Goal: Task Accomplishment & Management: Complete application form

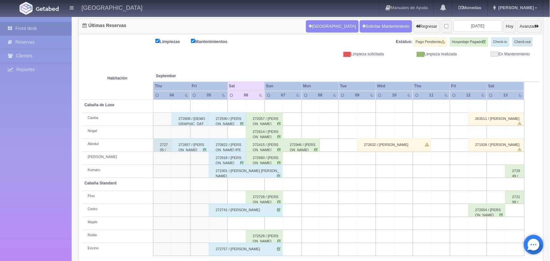
scroll to position [74, 0]
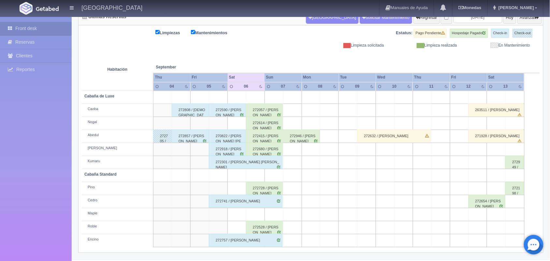
click at [261, 186] on div "272728 / [PERSON_NAME]" at bounding box center [264, 188] width 37 height 13
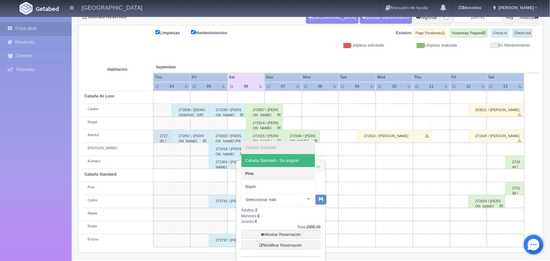
click at [302, 197] on div at bounding box center [308, 198] width 13 height 10
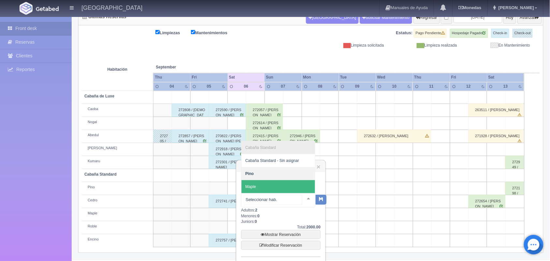
click at [293, 186] on span "Maple" at bounding box center [278, 186] width 74 height 13
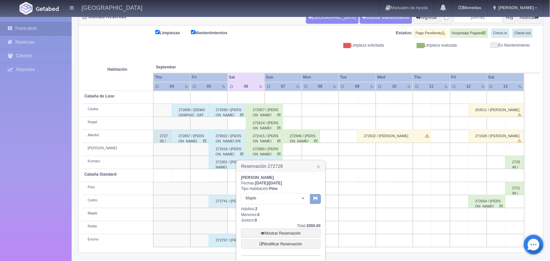
click at [316, 199] on icon "button" at bounding box center [315, 198] width 4 height 4
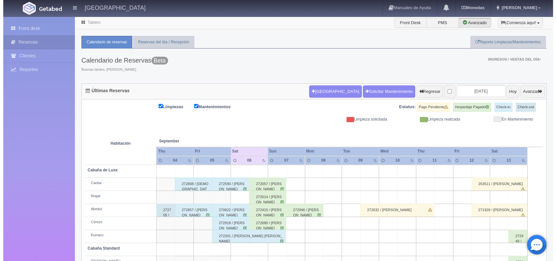
scroll to position [49, 0]
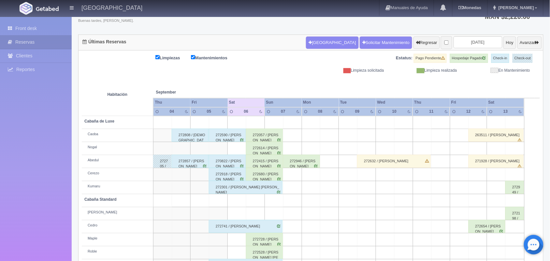
click at [254, 211] on td at bounding box center [255, 213] width 19 height 13
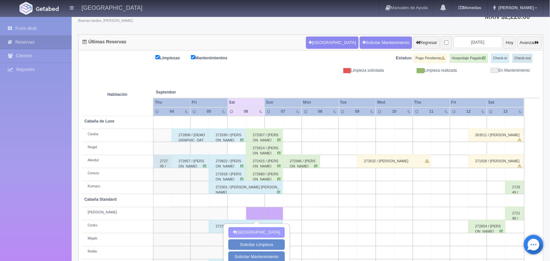
click at [250, 230] on button "[GEOGRAPHIC_DATA]" at bounding box center [256, 232] width 56 height 11
type input "06-09-2025"
type input "07-09-2025"
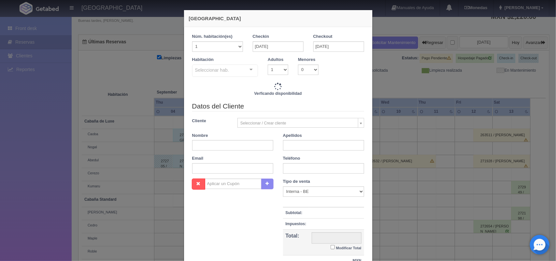
checkbox input "false"
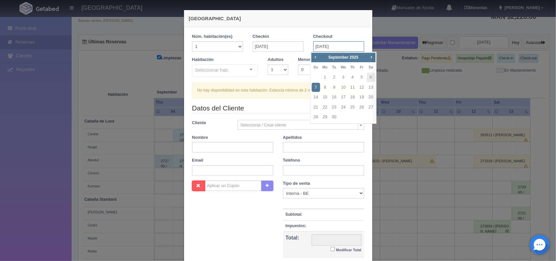
click at [351, 47] on input "07-09-2025" at bounding box center [338, 46] width 51 height 10
click at [326, 85] on link "8" at bounding box center [325, 87] width 8 height 9
type input "08-09-2025"
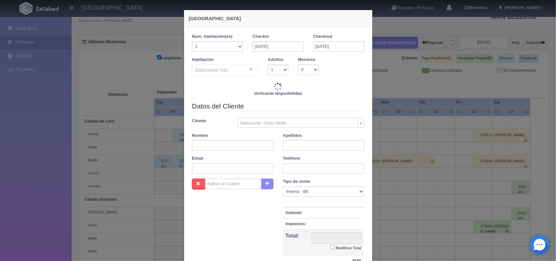
checkbox input "false"
type input "1800.00"
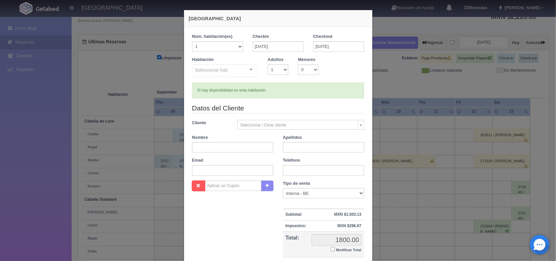
checkbox input "false"
click at [203, 147] on input "text" at bounding box center [232, 147] width 81 height 10
type input "Alma Edith"
click at [294, 148] on input "text" at bounding box center [323, 147] width 81 height 10
type input "Maldonado Vega"
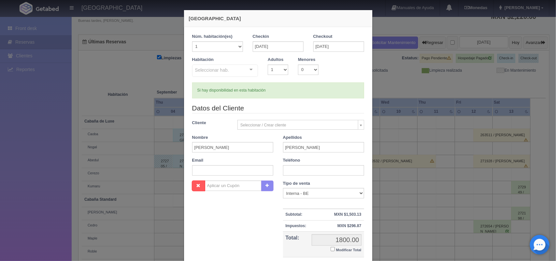
click at [367, 256] on div "1 Núm. habitación(es) 1 2 3 4 5 6 7 8 9 10 11 12 13 14 15 16 17 18 19 20 Checki…" at bounding box center [278, 154] width 188 height 254
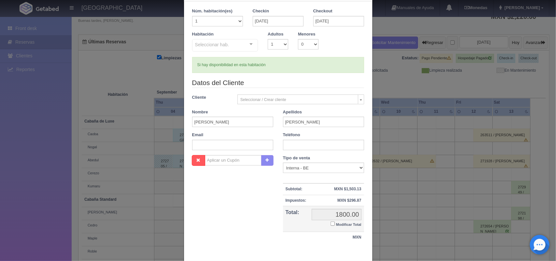
click at [367, 256] on div "Nueva Reserva 1 Núm. habitación(es) 1 2 3 4 5 6 7 8 9 10 11 12 13 14 15 16 17 1…" at bounding box center [278, 134] width 189 height 300
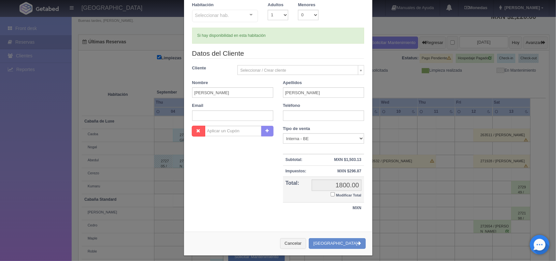
scroll to position [60, 0]
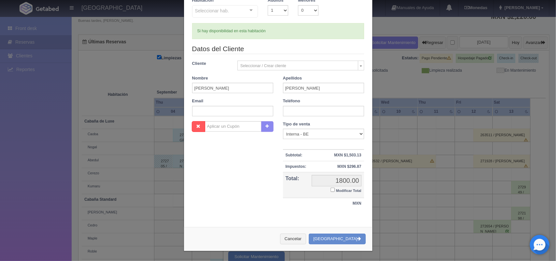
click at [367, 256] on div "Nueva Reserva 1 Núm. habitación(es) 1 2 3 4 5 6 7 8 9 10 11 12 13 14 15 16 17 1…" at bounding box center [277, 101] width 195 height 320
click at [340, 238] on button "[GEOGRAPHIC_DATA]" at bounding box center [337, 238] width 57 height 11
